Goal: Information Seeking & Learning: Find specific fact

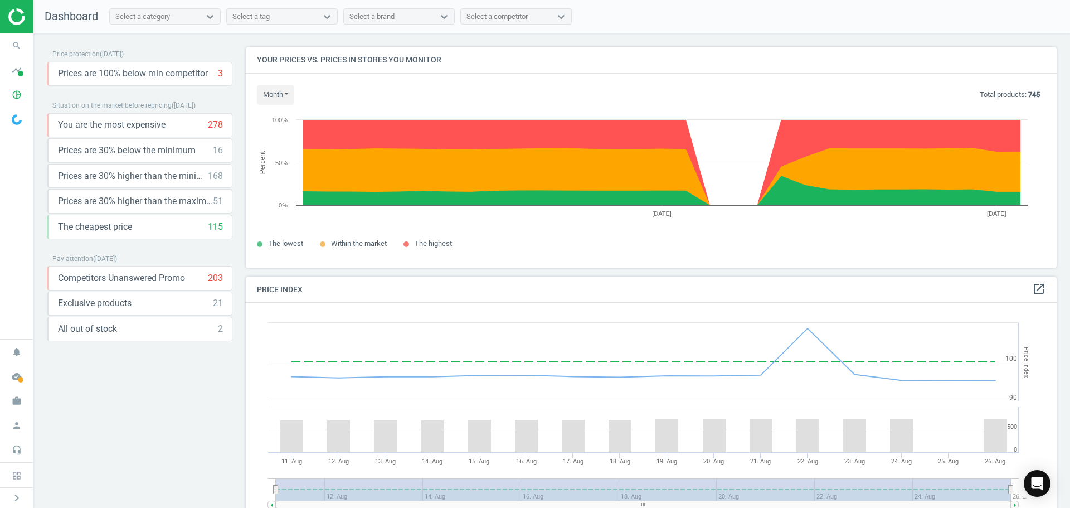
scroll to position [274, 820]
click at [25, 72] on icon "timeline" at bounding box center [16, 70] width 21 height 21
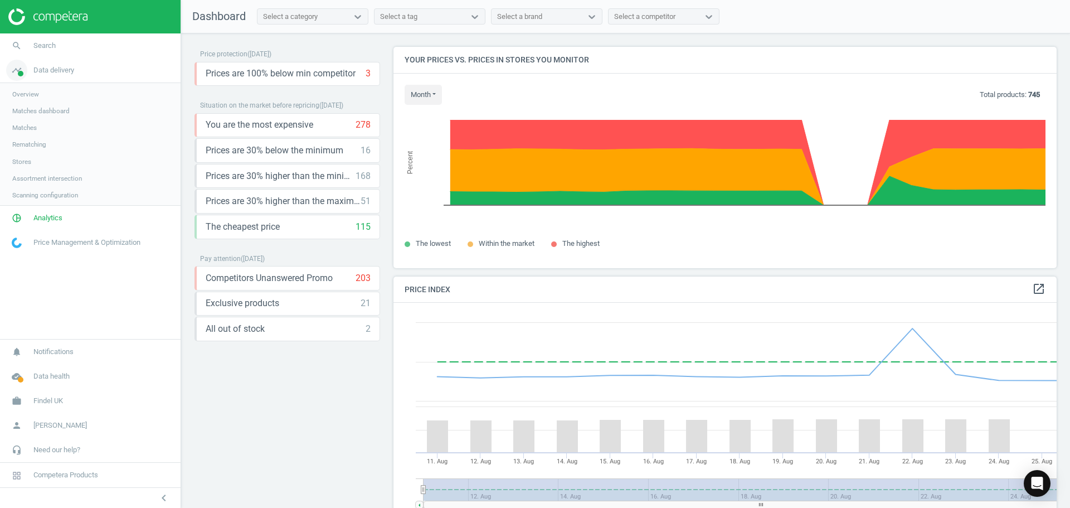
scroll to position [274, 672]
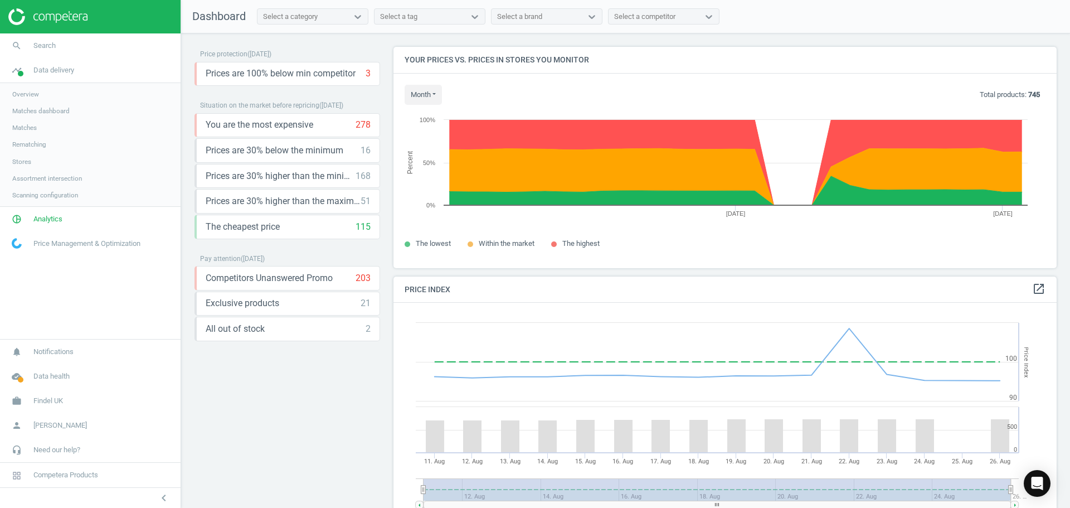
click at [27, 128] on span "Matches" at bounding box center [24, 127] width 25 height 9
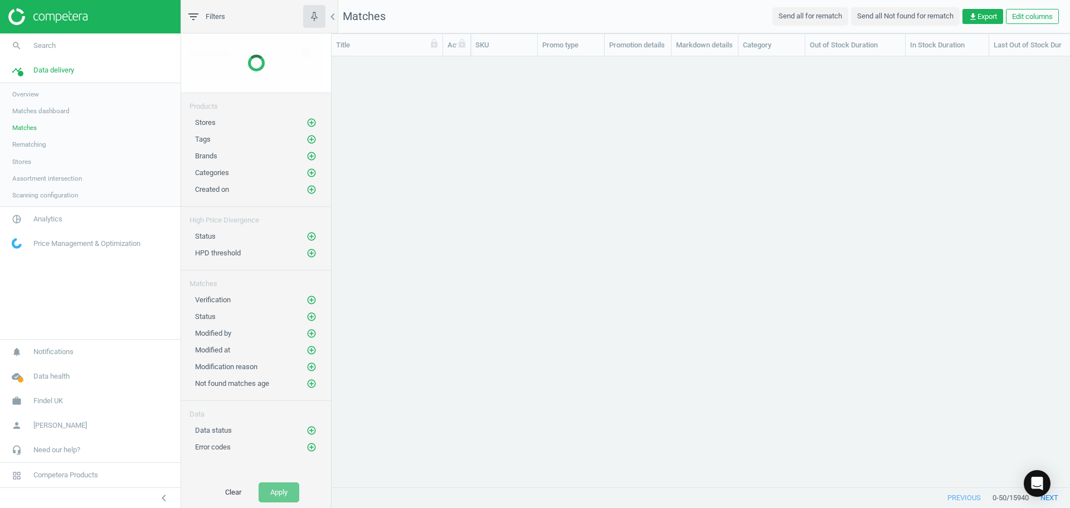
scroll to position [414, 730]
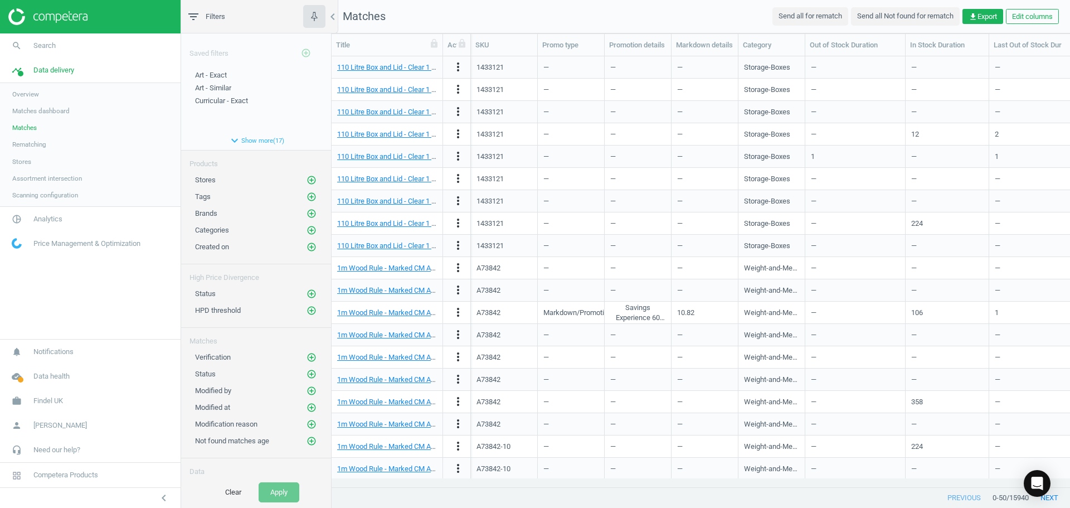
click at [36, 89] on link "Overview" at bounding box center [90, 94] width 181 height 17
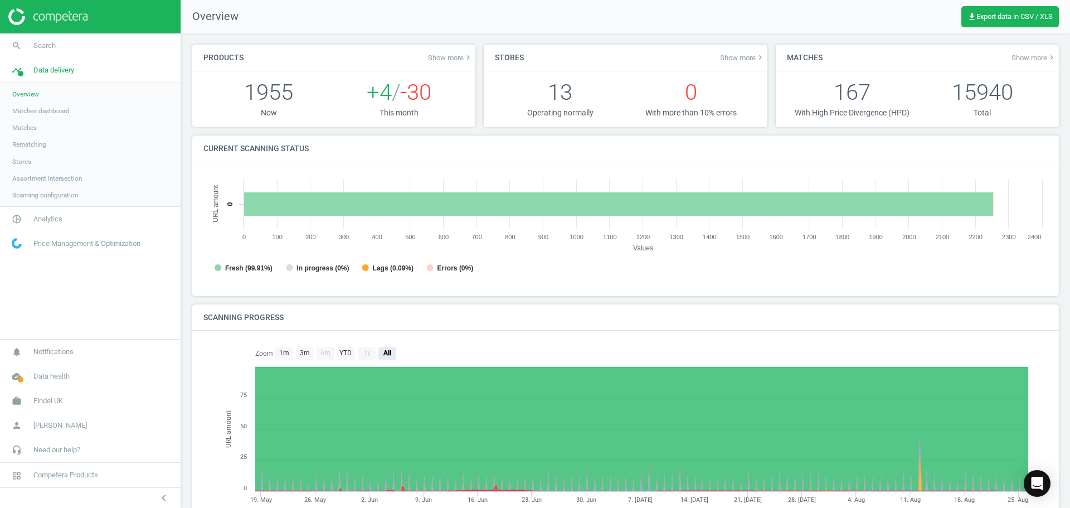
scroll to position [6, 6]
click at [55, 224] on link "pie_chart_outlined Analytics" at bounding box center [90, 219] width 181 height 25
click at [33, 133] on span "Products" at bounding box center [25, 135] width 26 height 9
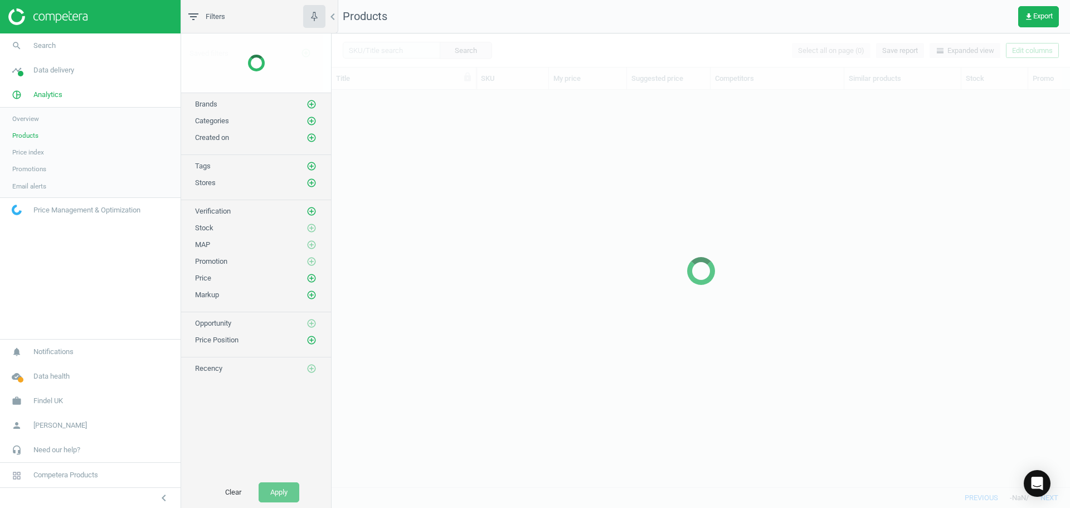
scroll to position [380, 730]
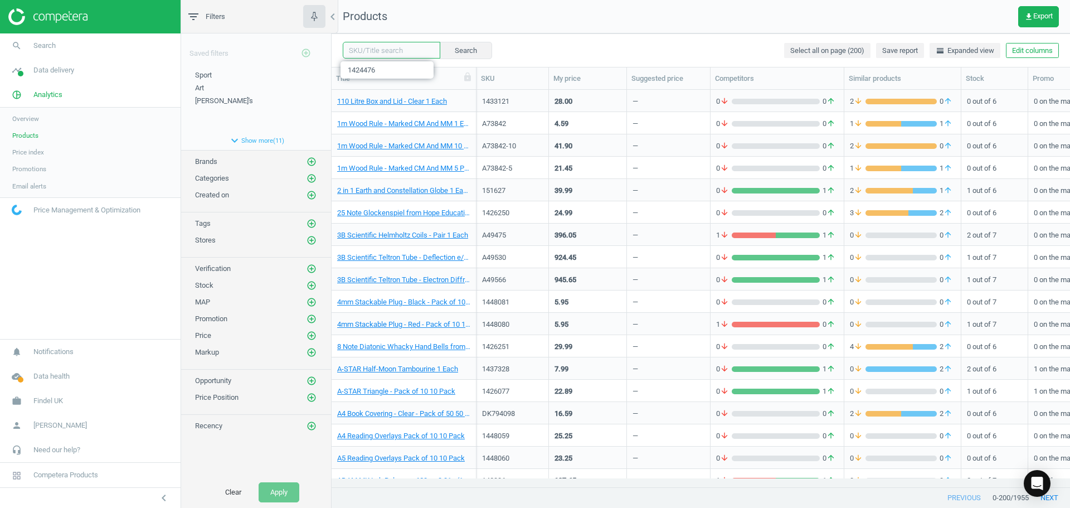
click at [381, 54] on input "text" at bounding box center [392, 50] width 98 height 17
paste input "108774 108774"
type input "108774 108774"
click at [439, 48] on button "Search" at bounding box center [465, 50] width 52 height 17
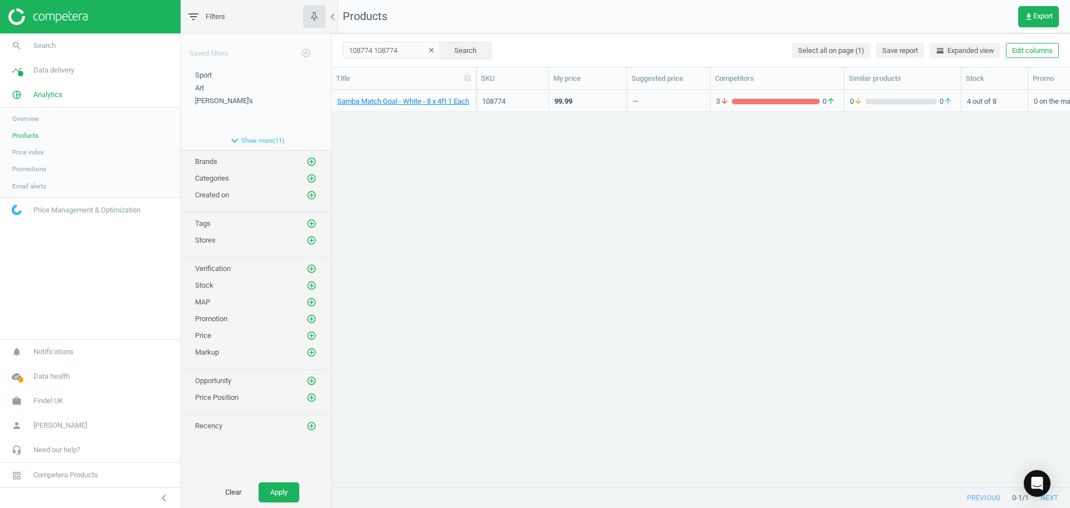
click at [595, 102] on div "99.99" at bounding box center [588, 101] width 66 height 20
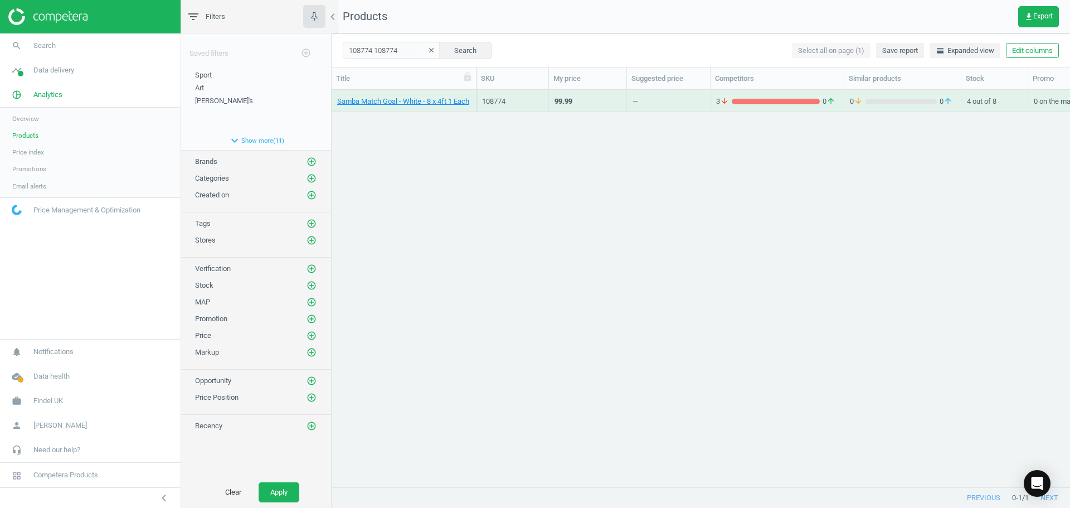
click at [595, 102] on div "99.99" at bounding box center [588, 101] width 66 height 20
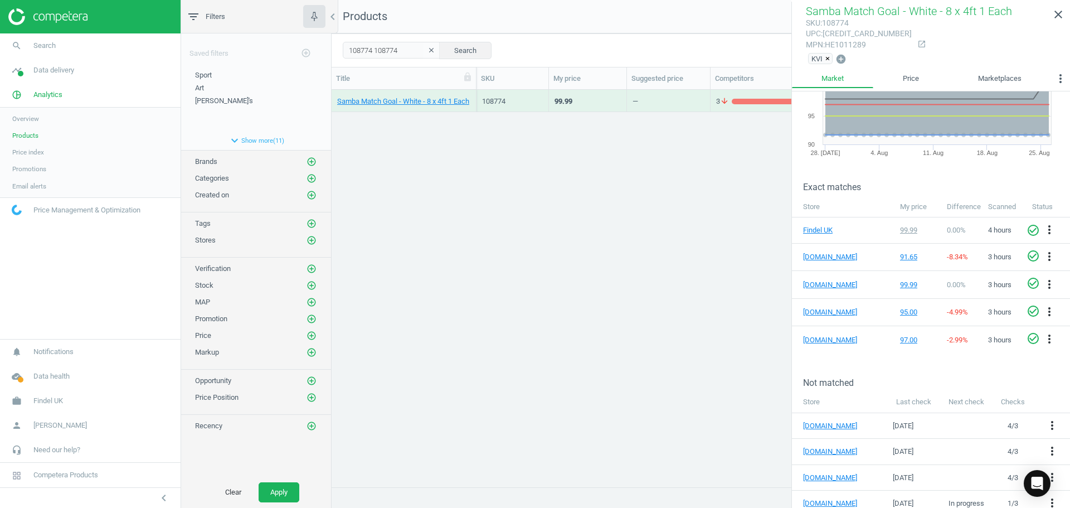
scroll to position [84, 0]
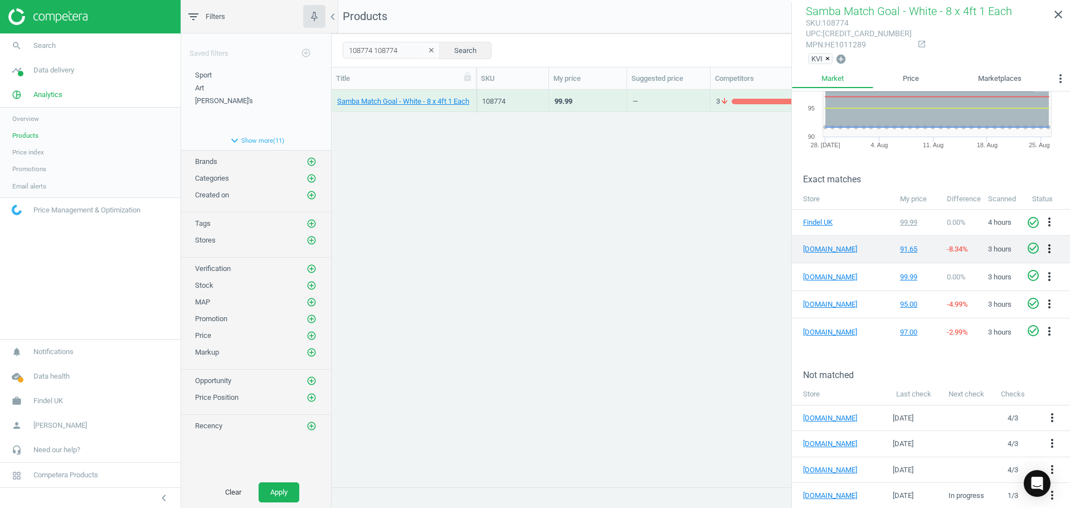
click at [1046, 245] on icon "more_vert" at bounding box center [1049, 248] width 13 height 13
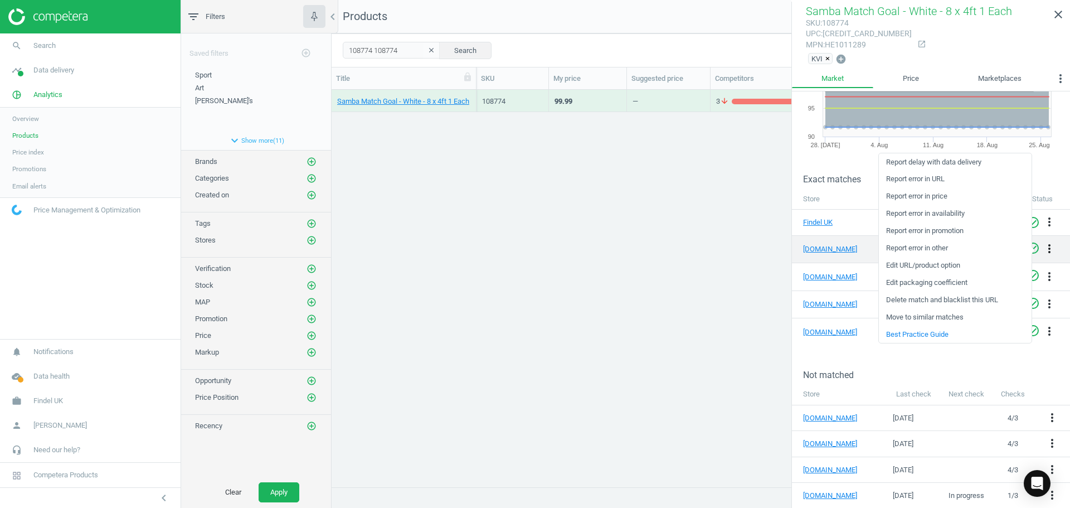
click at [1046, 245] on icon "more_vert" at bounding box center [1049, 248] width 13 height 13
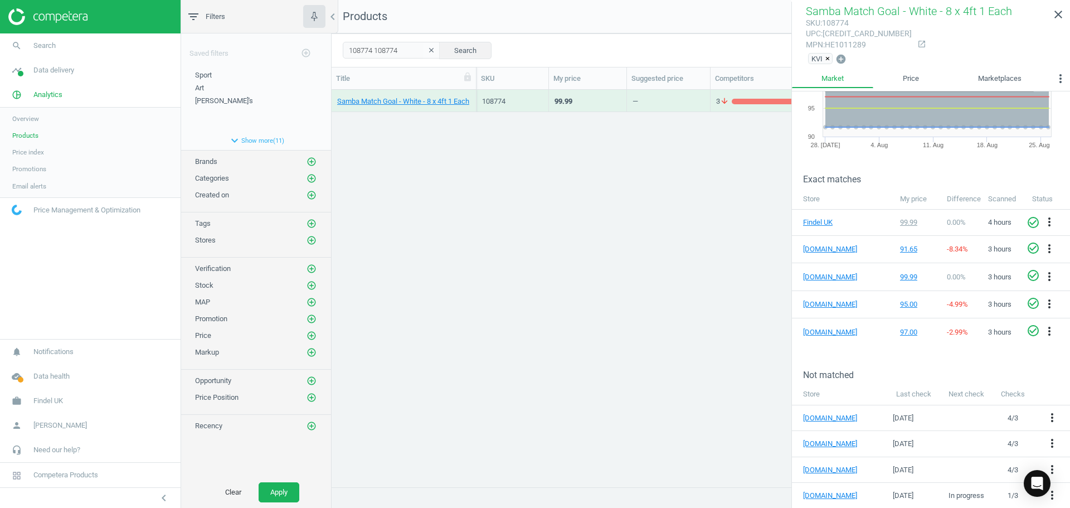
scroll to position [0, 0]
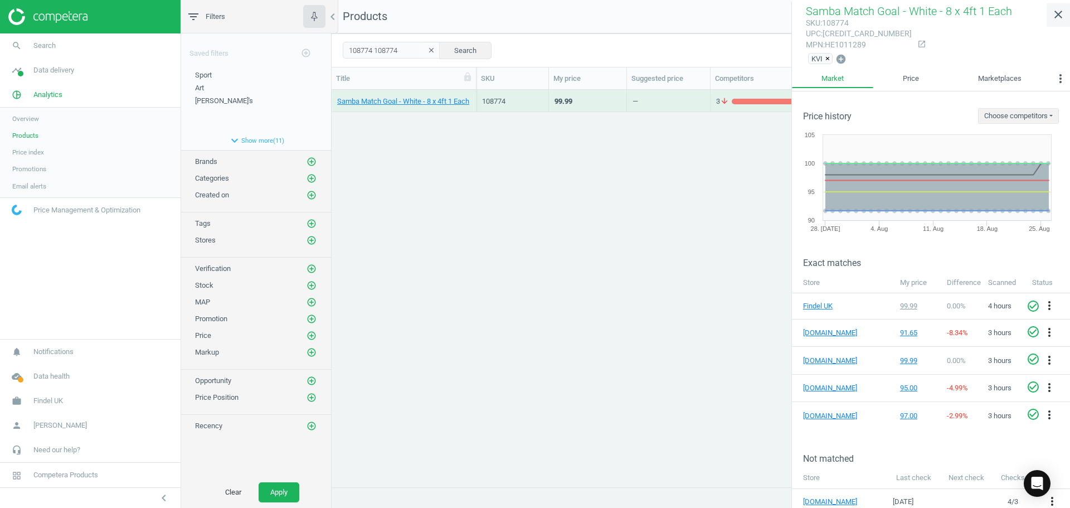
click at [1061, 12] on icon "close" at bounding box center [1058, 14] width 13 height 13
